Goal: Task Accomplishment & Management: Complete application form

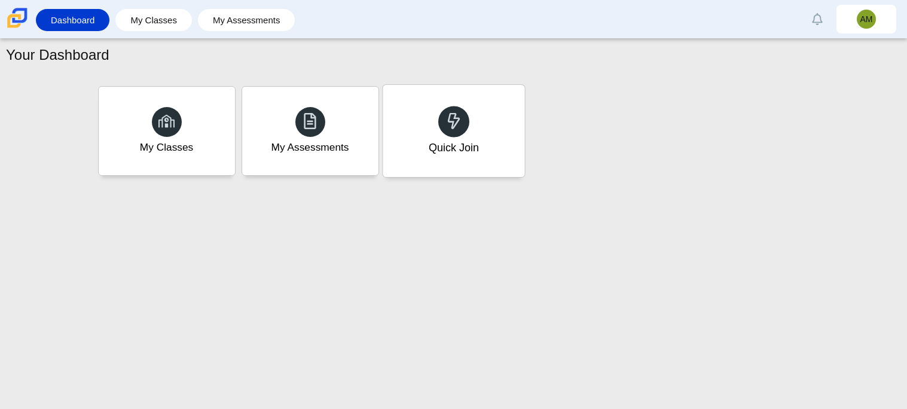
click at [487, 151] on div "Quick Join" at bounding box center [454, 131] width 142 height 92
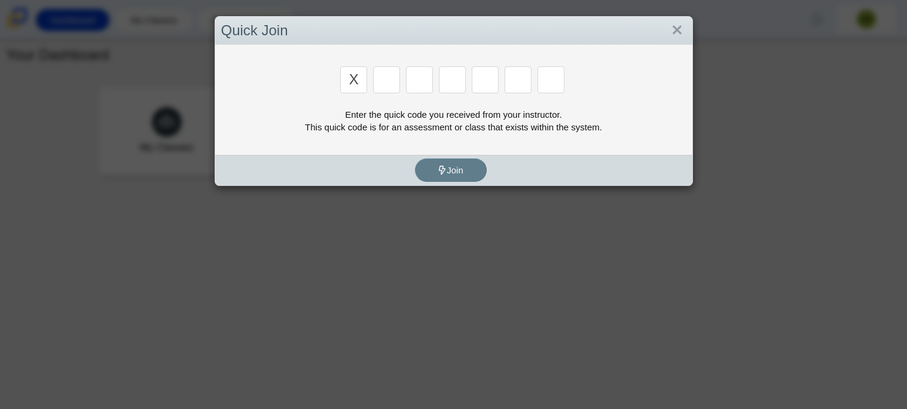
type input "x"
type input "d"
type input "5"
type input "4"
type input "v"
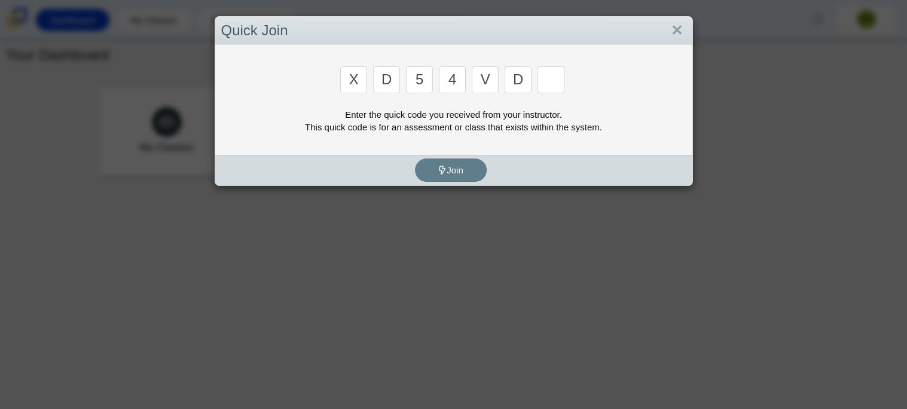
type input "d"
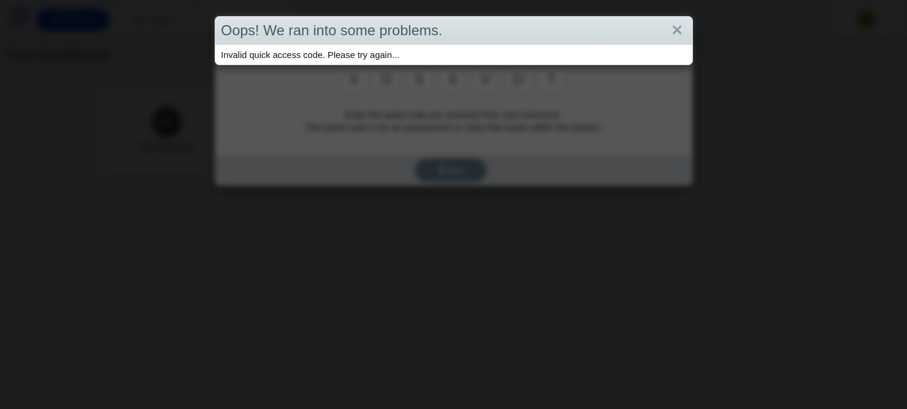
type input "t"
click at [489, 119] on div "Oops! We ran into some problems. Invalid quick access code. Please try again..." at bounding box center [453, 204] width 907 height 409
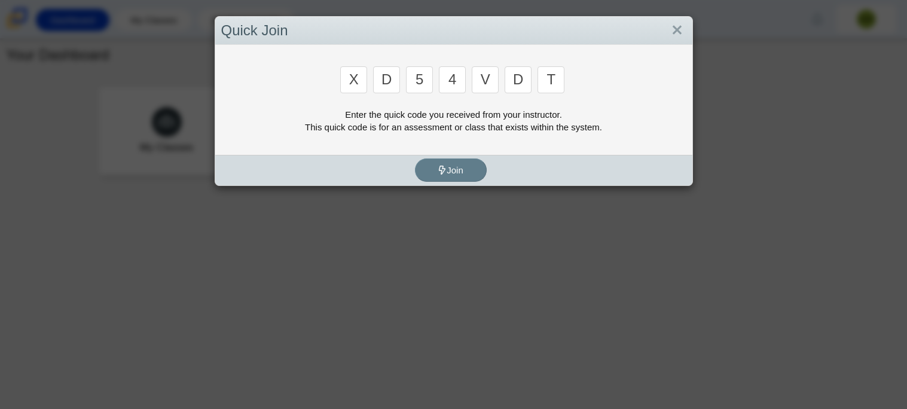
click at [524, 83] on input "d" at bounding box center [518, 79] width 27 height 27
type input "u"
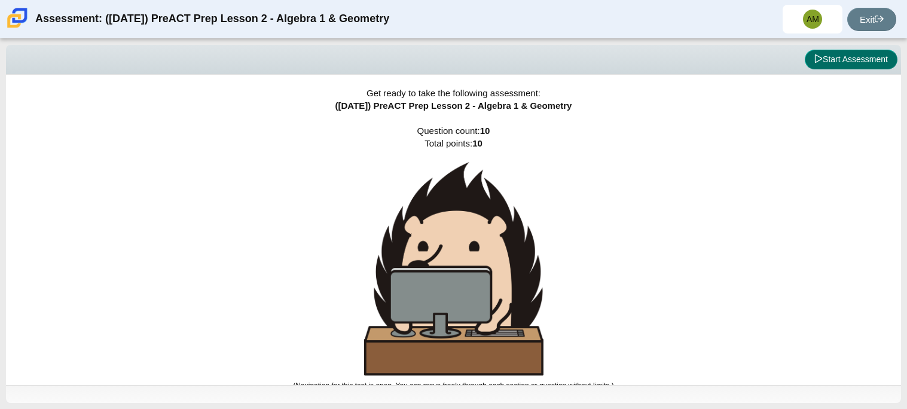
click at [856, 61] on button "Start Assessment" at bounding box center [851, 60] width 93 height 20
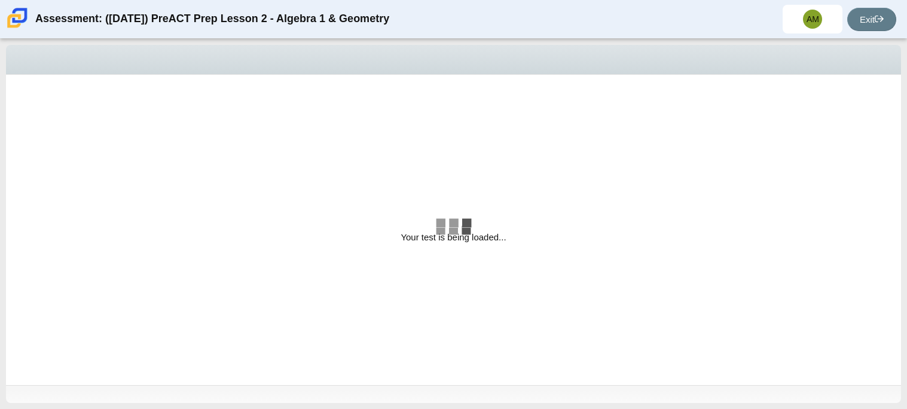
select select "bbf5d072-3e0b-44c4-9a12-6e7c9033f65b"
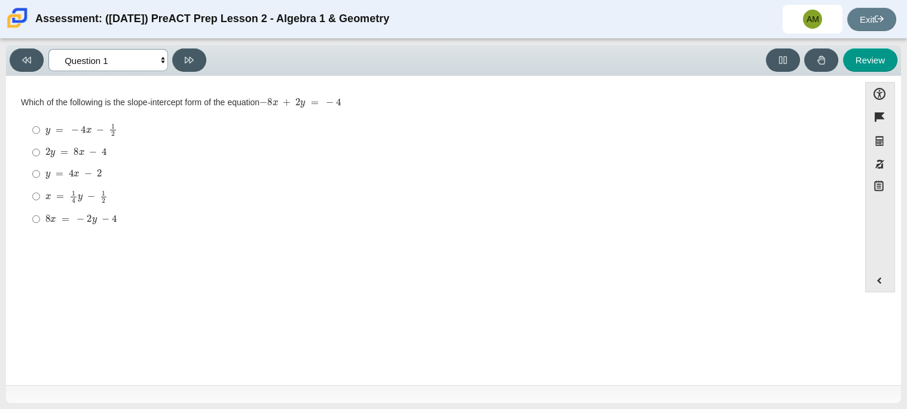
click at [104, 60] on select "Questions Question 1 Question 2 Question 3 Question 4 Question 5 Question 6 Que…" at bounding box center [108, 60] width 120 height 22
click at [305, 259] on div "Question Which of the following is the slope-intercept form of the equation − 8…" at bounding box center [433, 232] width 842 height 295
click at [109, 197] on div "x = 1 4 y − 1 2" at bounding box center [441, 196] width 793 height 13
click at [40, 197] on input "x = 1 4 y − 1 2 x = 1 4 y − 1 2" at bounding box center [36, 196] width 8 height 23
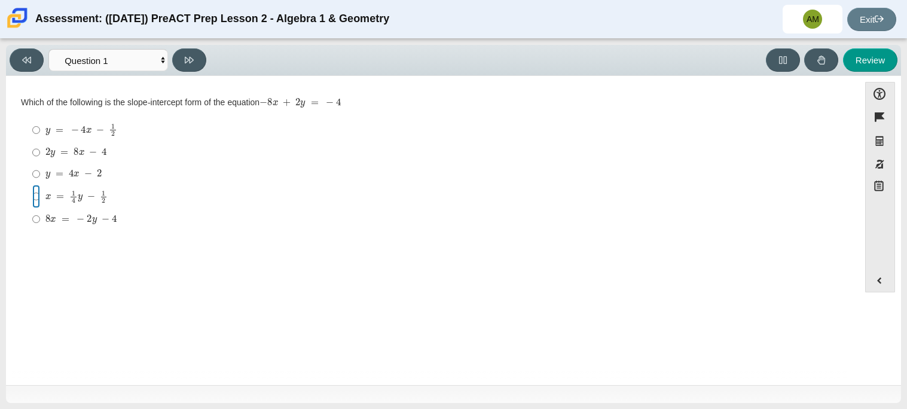
radio input "true"
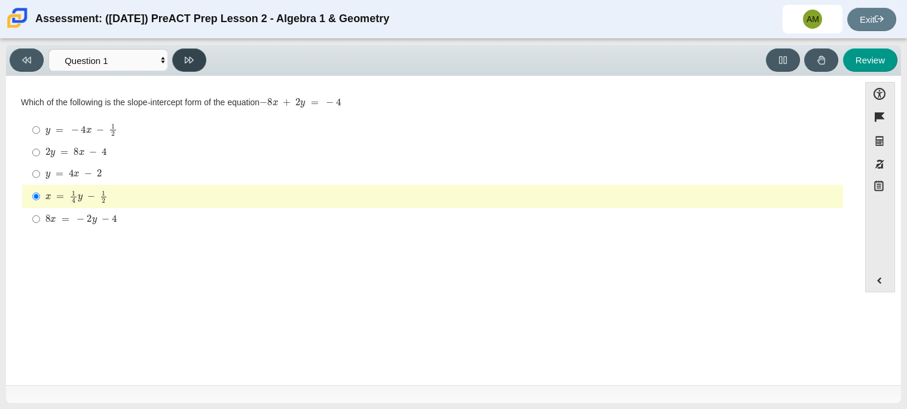
click at [196, 60] on button at bounding box center [189, 59] width 34 height 23
select select "ed62e223-81bd-4cbf-ab48-ab975844bd1f"
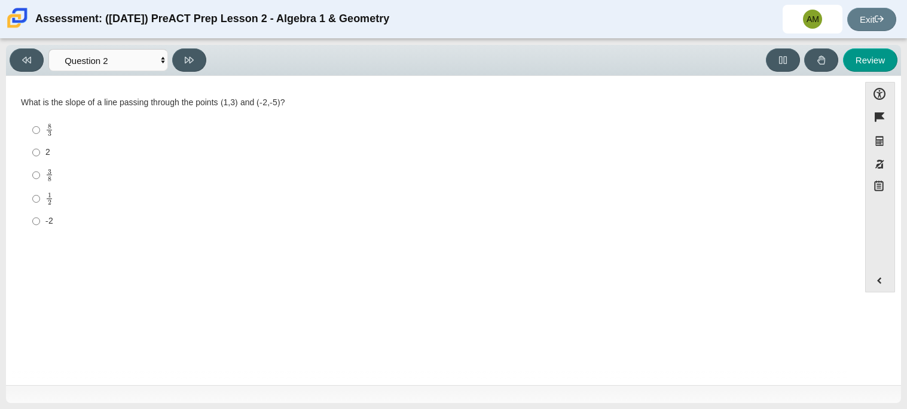
click at [249, 129] on div "8 3" at bounding box center [441, 130] width 793 height 14
click at [40, 129] on input "8 3 8 thirds" at bounding box center [36, 129] width 8 height 23
radio input "true"
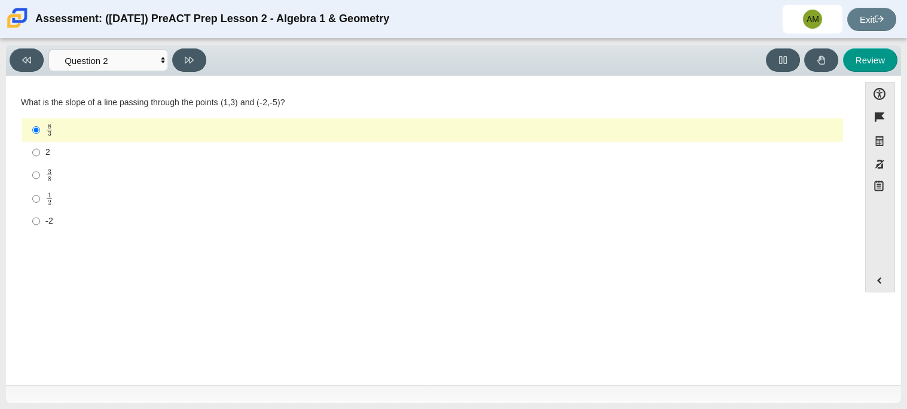
click at [208, 53] on div "Viewing Question 2 of 10 in Pacing Mode Questions Question 1 Question 2 Questio…" at bounding box center [111, 59] width 202 height 23
click at [204, 53] on button at bounding box center [189, 59] width 34 height 23
select select "97f4f5fa-a52e-4fed-af51-565bfcdf47cb"
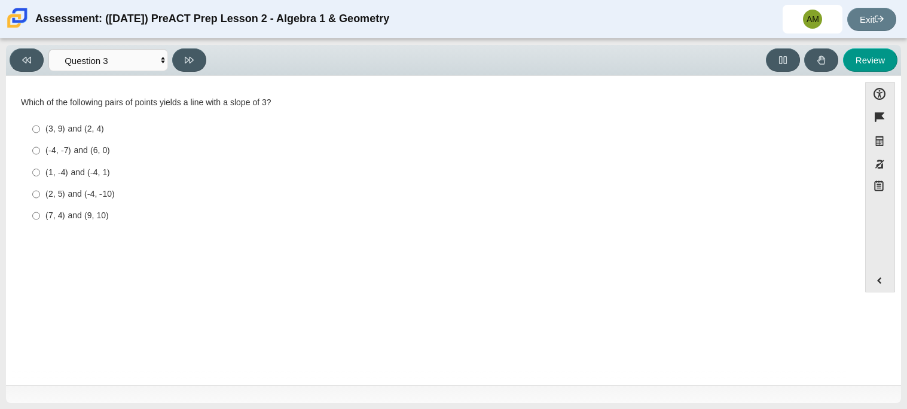
click at [108, 191] on div "(2, 5) and (-4, -10)" at bounding box center [441, 194] width 793 height 12
click at [40, 191] on input "(2, 5) and (-4, -10) (2, 5) and (-4, -10)" at bounding box center [36, 195] width 8 height 22
radio input "true"
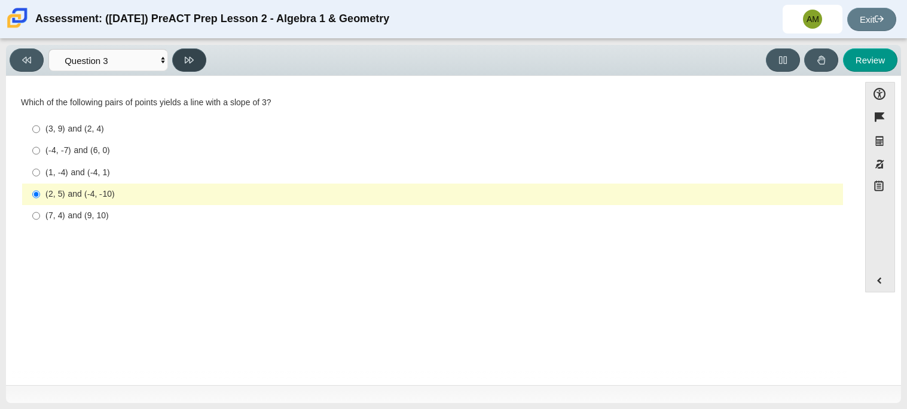
click at [196, 56] on button at bounding box center [189, 59] width 34 height 23
select select "89427bb7-e313-4f00-988f-8b8255897029"
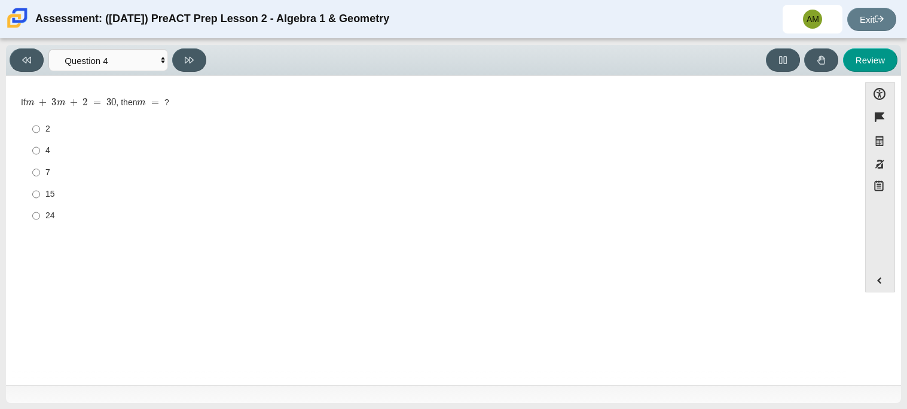
click at [58, 190] on div "15" at bounding box center [441, 194] width 793 height 12
click at [40, 190] on input "15 15" at bounding box center [36, 195] width 8 height 22
radio input "true"
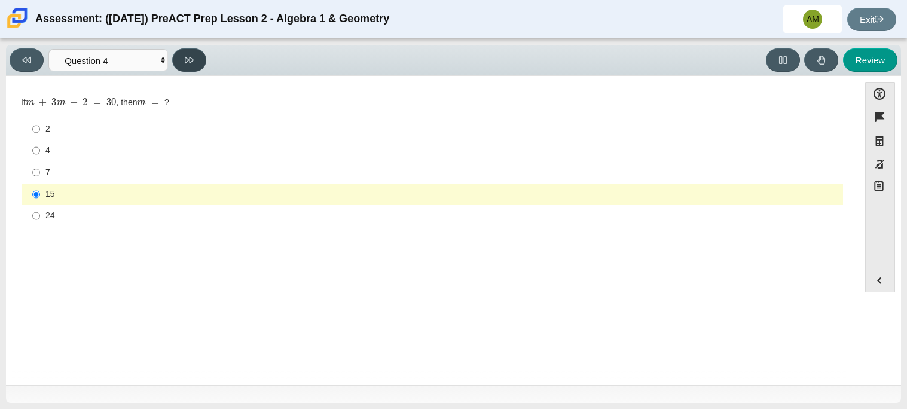
click at [192, 60] on icon at bounding box center [189, 60] width 9 height 7
select select "489dcffd-4e6a-49cf-a9d6-ad1d4a911a4e"
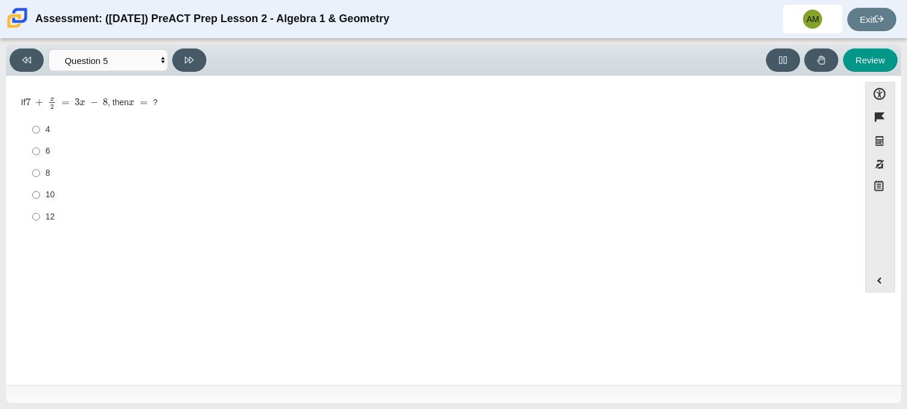
click at [57, 197] on div "10" at bounding box center [441, 195] width 793 height 12
click at [40, 197] on input "10 10" at bounding box center [36, 195] width 8 height 22
radio input "true"
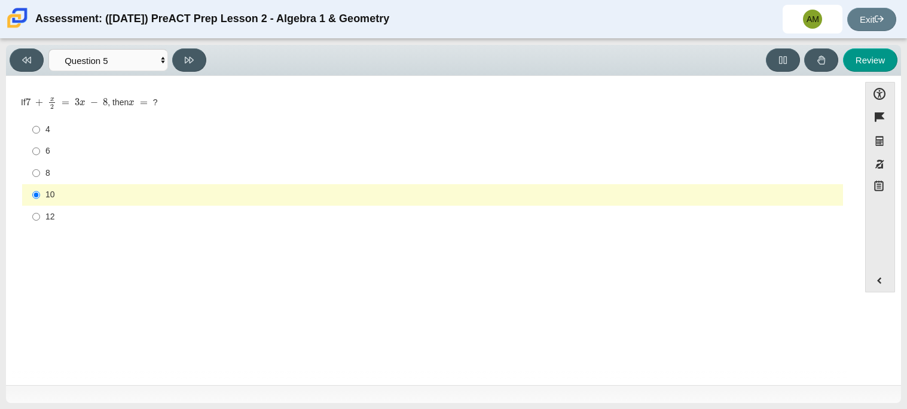
click at [78, 157] on div "6" at bounding box center [441, 151] width 793 height 12
click at [40, 157] on input "6 6" at bounding box center [36, 152] width 8 height 22
radio input "true"
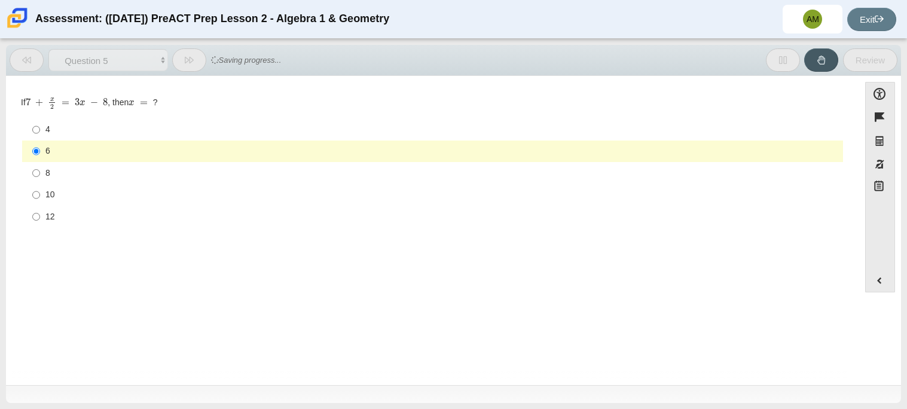
click at [70, 169] on div "8" at bounding box center [441, 173] width 793 height 12
click at [40, 169] on input "8 8" at bounding box center [36, 173] width 8 height 22
radio input "true"
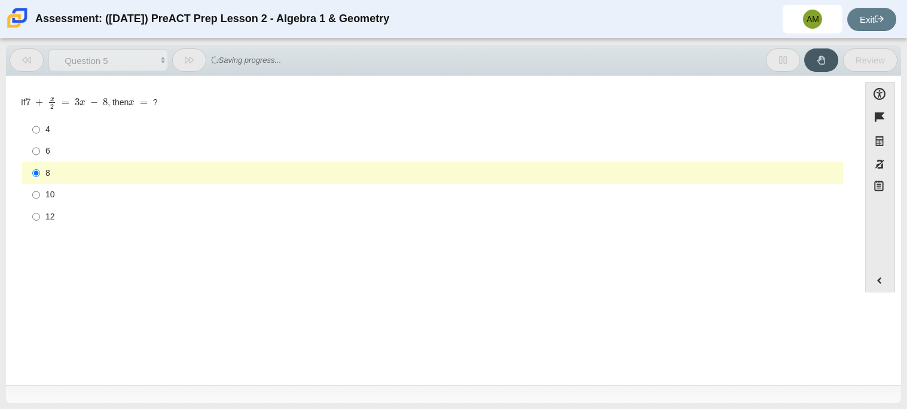
click at [78, 154] on div "6" at bounding box center [441, 151] width 793 height 12
click at [40, 154] on input "6 6" at bounding box center [36, 152] width 8 height 22
radio input "true"
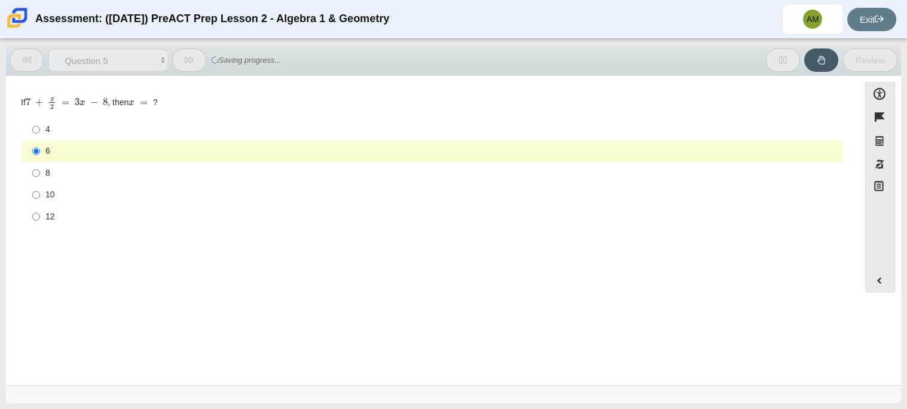
click at [74, 169] on div "8" at bounding box center [441, 173] width 793 height 12
click at [40, 169] on input "8 8" at bounding box center [36, 173] width 8 height 22
radio input "true"
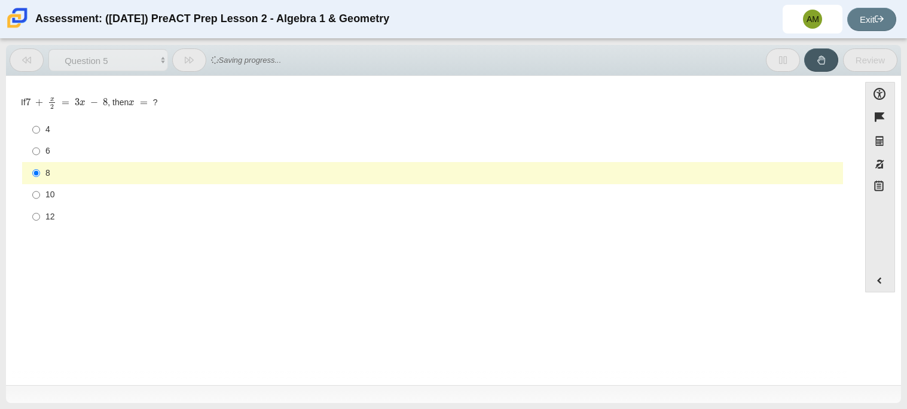
click at [77, 154] on div "6" at bounding box center [441, 151] width 793 height 12
click at [40, 154] on input "6 6" at bounding box center [36, 152] width 8 height 22
radio input "true"
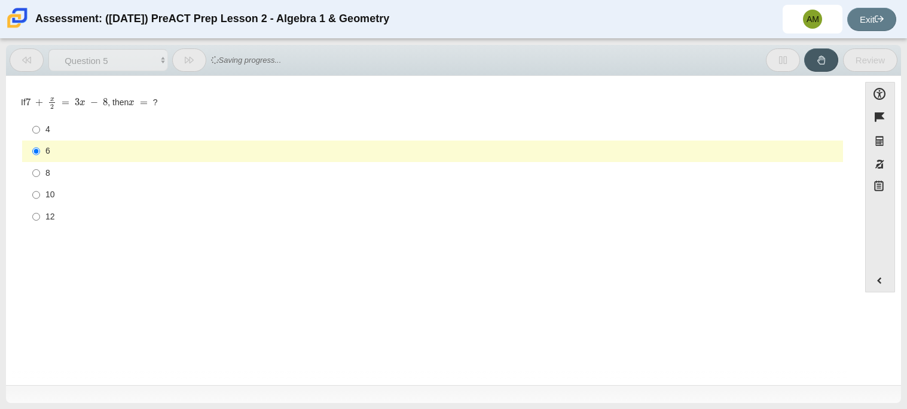
click at [76, 159] on label "6 6" at bounding box center [433, 152] width 819 height 22
click at [40, 159] on input "6 6" at bounding box center [36, 152] width 8 height 22
click at [77, 156] on div "6" at bounding box center [441, 151] width 793 height 12
click at [40, 156] on input "6 6" at bounding box center [36, 152] width 8 height 22
click at [77, 156] on div "6" at bounding box center [441, 151] width 793 height 12
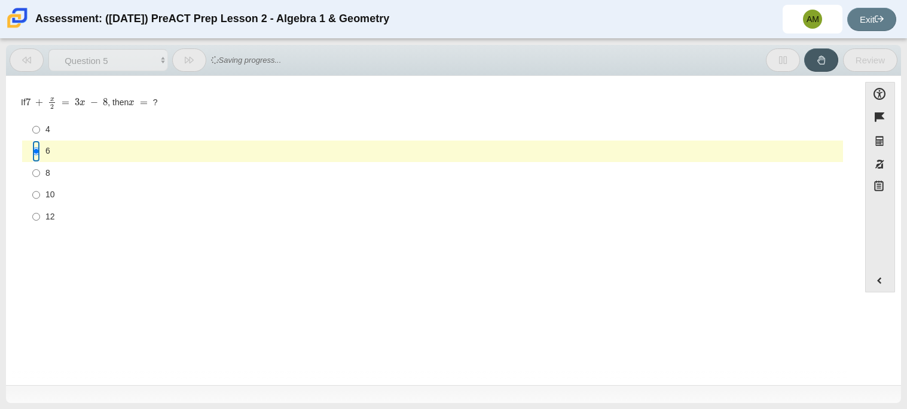
click at [40, 156] on input "6 6" at bounding box center [36, 152] width 8 height 22
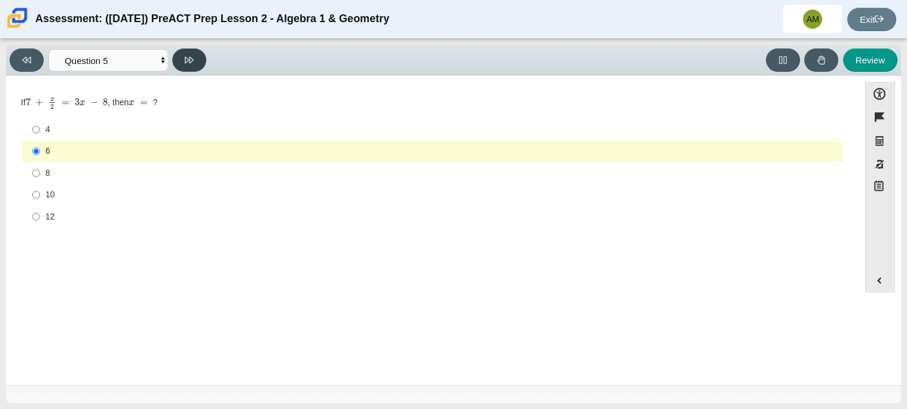
click at [184, 63] on button at bounding box center [189, 59] width 34 height 23
select select "210571de-36a6-4d8e-a361-ceff8ef801dc"
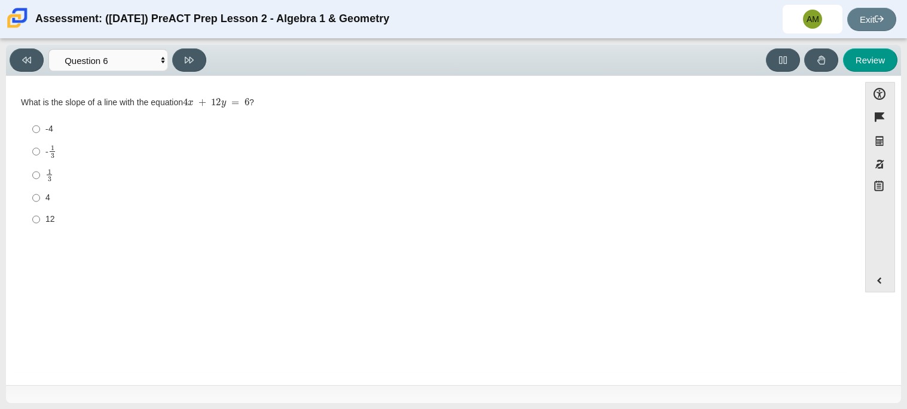
click at [51, 135] on div "-4" at bounding box center [441, 129] width 793 height 12
click at [40, 135] on input "-4 -4" at bounding box center [36, 129] width 8 height 22
radio input "true"
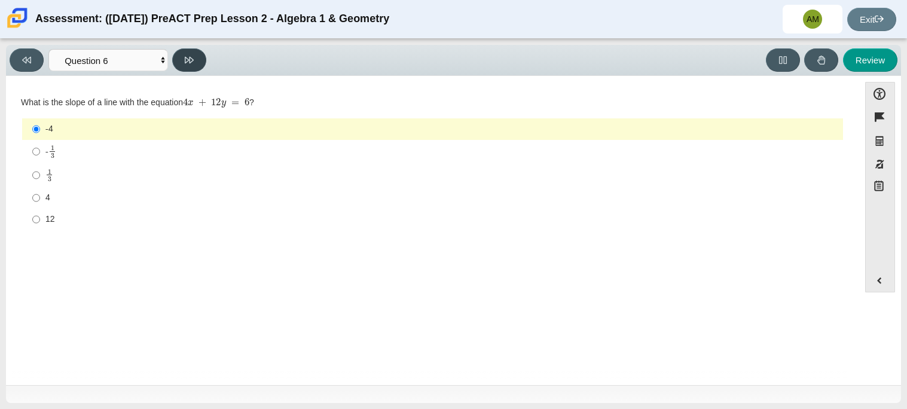
click at [187, 60] on icon at bounding box center [189, 60] width 9 height 7
select select "ec95ace6-bebc-42b8-9428-40567494d4da"
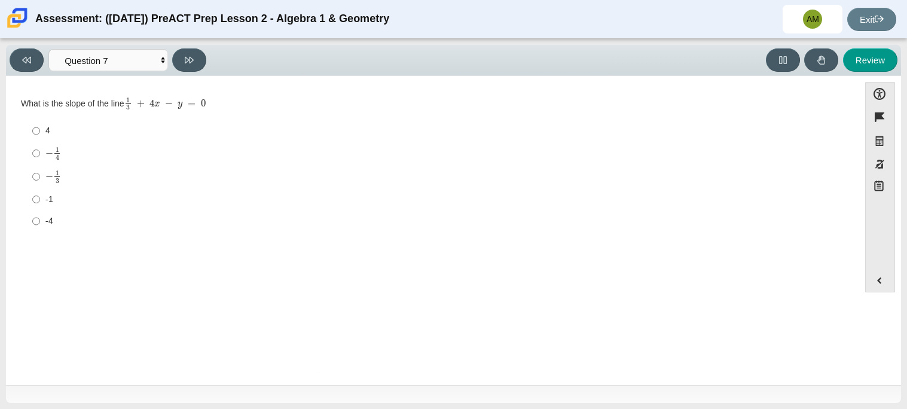
click at [75, 184] on div "− 1 3" at bounding box center [441, 177] width 793 height 14
click at [40, 184] on input "− 1 3 negative 1 third" at bounding box center [36, 176] width 8 height 23
radio input "true"
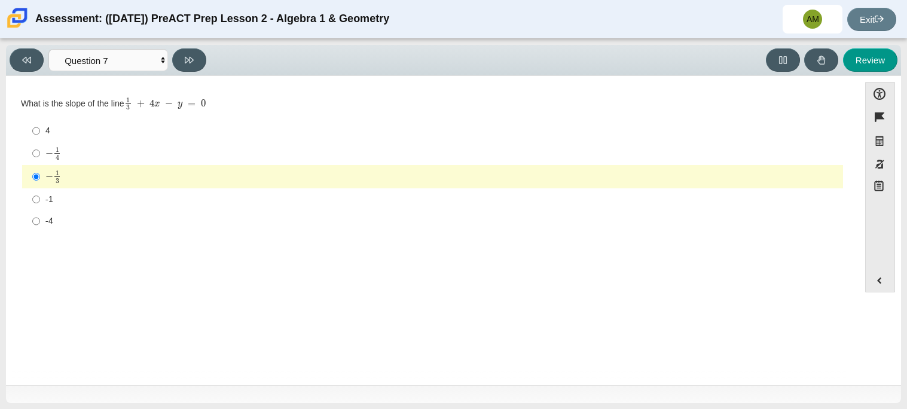
click at [111, 127] on div "4" at bounding box center [441, 131] width 793 height 12
click at [40, 127] on input "4 4" at bounding box center [36, 131] width 8 height 22
radio input "true"
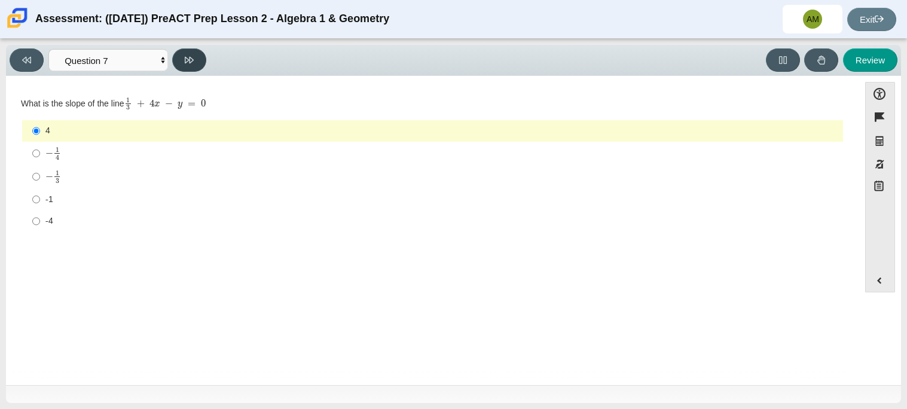
click at [191, 63] on icon at bounding box center [189, 60] width 9 height 9
select select "ce81fe10-bf29-4b5e-8bd7-4f47f2fed4d8"
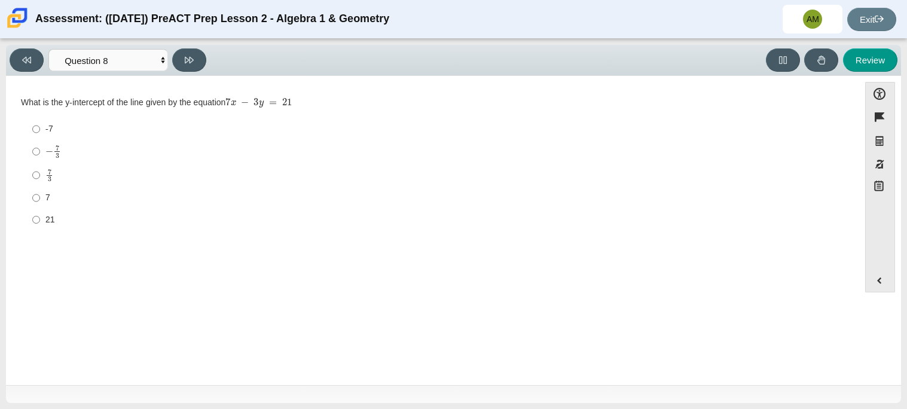
click at [54, 129] on div "-7" at bounding box center [441, 129] width 793 height 12
click at [40, 129] on input "-7 -7" at bounding box center [36, 129] width 8 height 22
radio input "true"
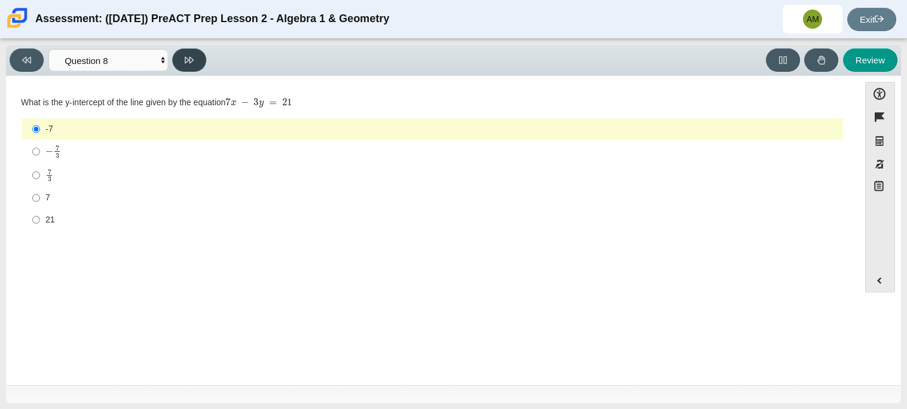
click at [178, 59] on button at bounding box center [189, 59] width 34 height 23
select select "14773eaf-2ca1-47ae-afe7-a624a56f34b3"
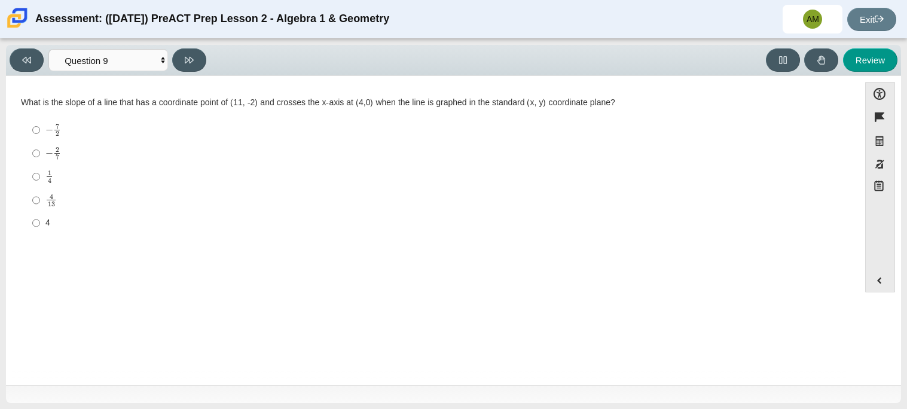
click at [65, 174] on div "1 4" at bounding box center [441, 176] width 793 height 13
click at [40, 174] on input "1 4 1 fourth" at bounding box center [36, 176] width 8 height 23
radio input "true"
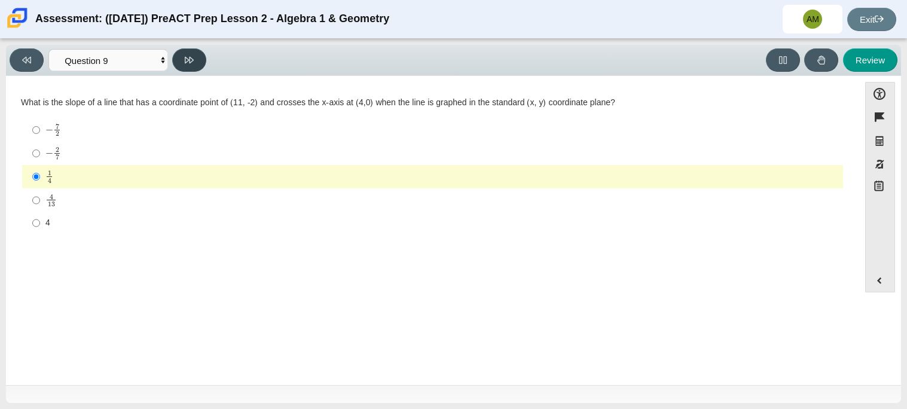
click at [190, 63] on icon at bounding box center [189, 60] width 9 height 9
select select "96b71634-eacb-4f7e-8aef-411727d9bcba"
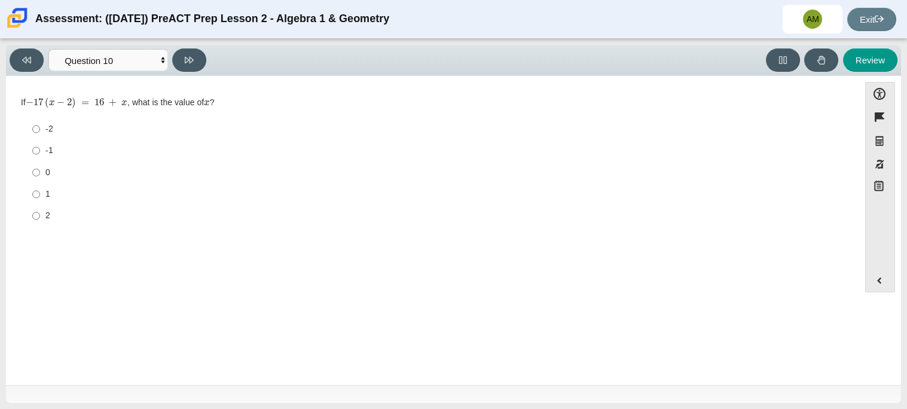
click at [63, 157] on label "-1 -1" at bounding box center [433, 151] width 819 height 22
click at [40, 157] on input "-1 -1" at bounding box center [36, 151] width 8 height 22
radio input "true"
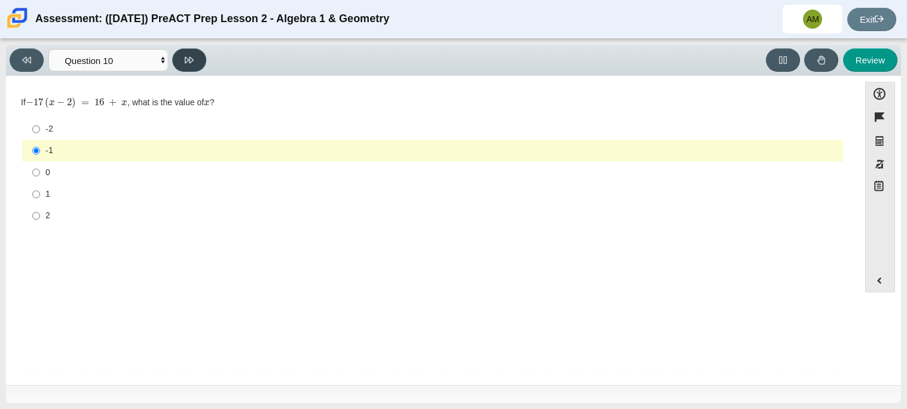
click at [196, 67] on button at bounding box center [189, 59] width 34 height 23
select select "review"
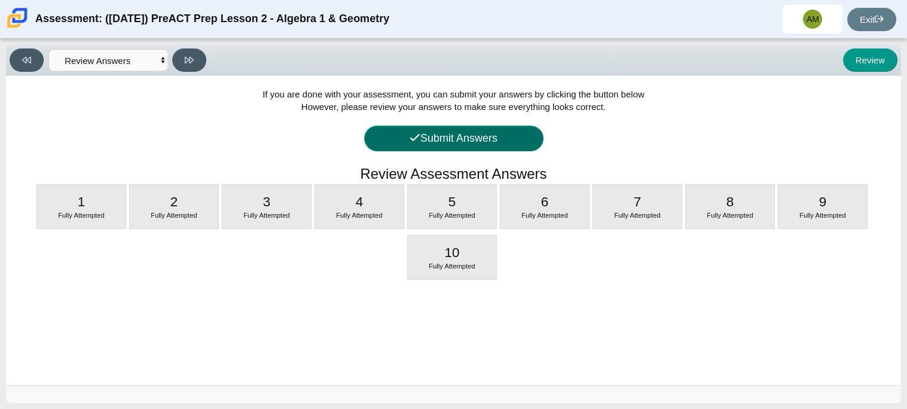
click at [461, 147] on button "Submit Answers" at bounding box center [453, 139] width 179 height 26
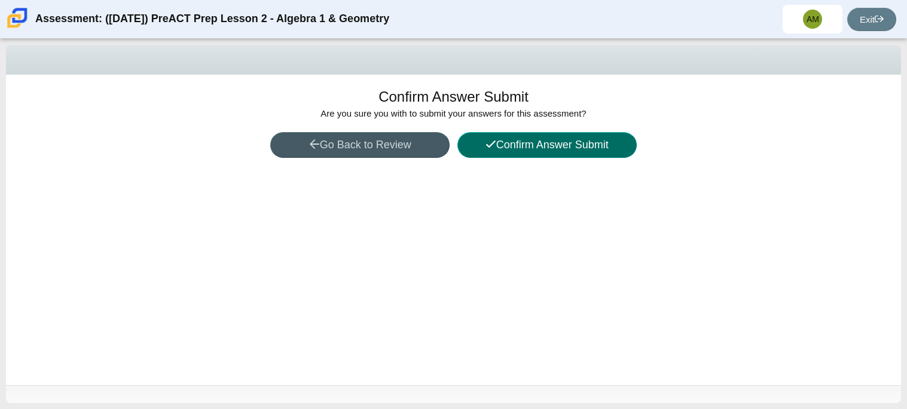
click at [513, 152] on button "Confirm Answer Submit" at bounding box center [547, 145] width 179 height 26
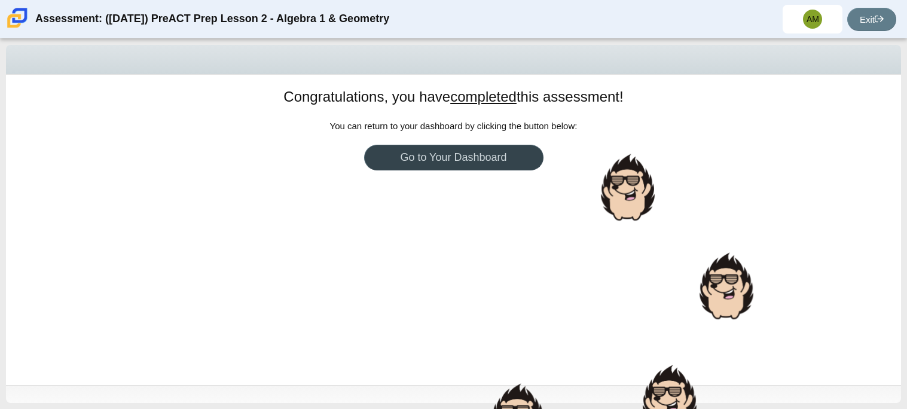
click at [520, 162] on link "Go to Your Dashboard" at bounding box center [453, 158] width 179 height 26
